Goal: Navigation & Orientation: Find specific page/section

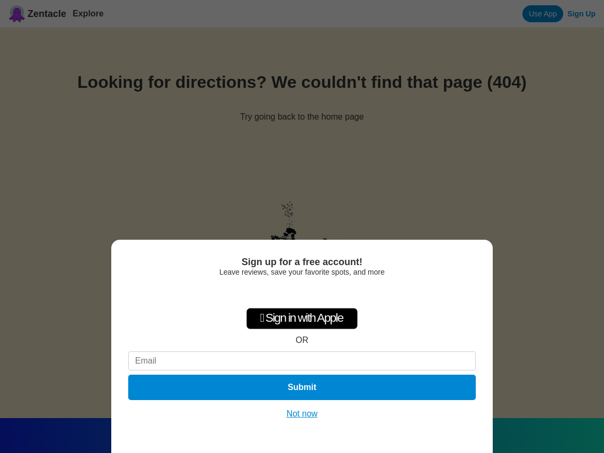
click at [295, 414] on button "Not now" at bounding box center [302, 414] width 38 height 11
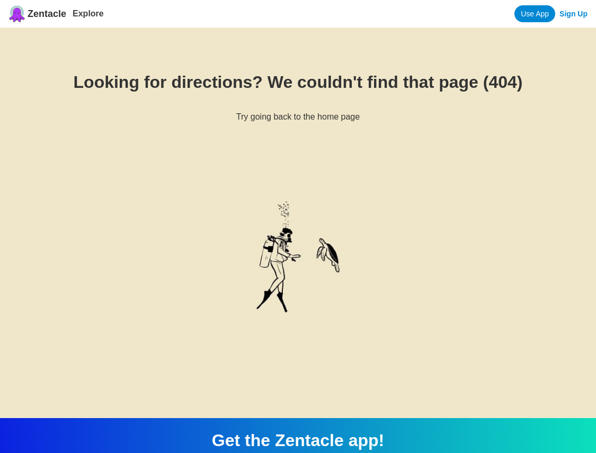
click at [44, 13] on span "Zentacle" at bounding box center [47, 13] width 39 height 11
click at [80, 14] on link "Explore" at bounding box center [88, 13] width 31 height 9
click at [53, 13] on span "Zentacle" at bounding box center [47, 13] width 39 height 11
